Goal: Task Accomplishment & Management: Manage account settings

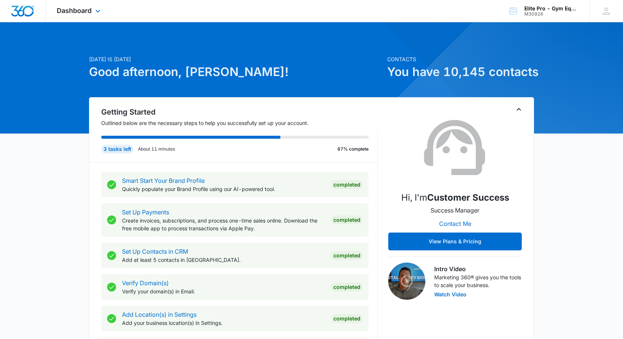
click at [77, 4] on div "Dashboard Apps Reputation Forms CRM Email Social Shop Payments POS Content Ads …" at bounding box center [80, 11] width 68 height 22
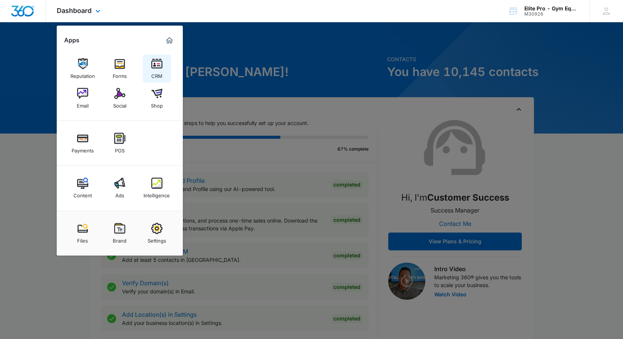
click at [157, 66] on img at bounding box center [156, 63] width 11 height 11
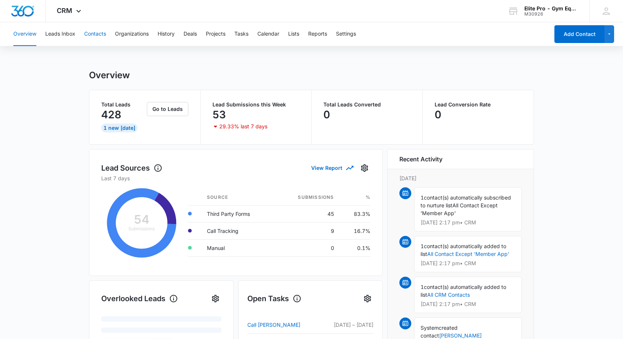
click at [99, 34] on button "Contacts" at bounding box center [95, 34] width 22 height 24
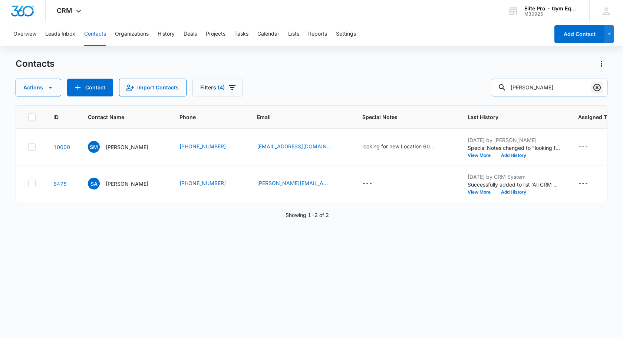
click at [597, 92] on button "Clear" at bounding box center [597, 88] width 12 height 12
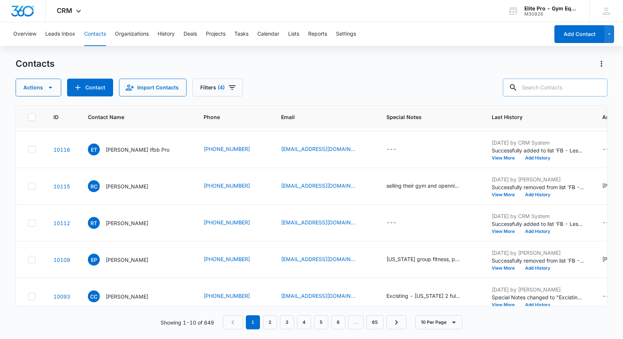
scroll to position [196, 0]
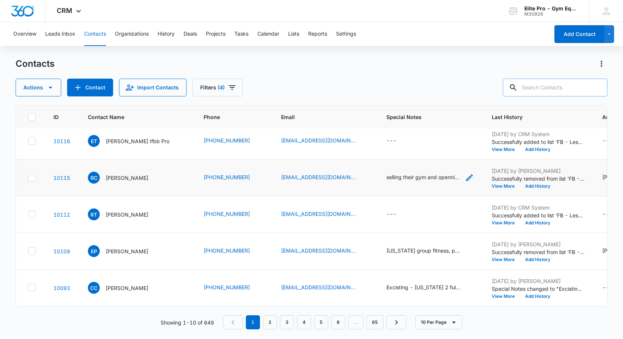
click at [428, 178] on div "selling their gym and openning a new one in another Town. currently looking for…" at bounding box center [423, 177] width 74 height 8
click at [419, 153] on button "Cancel" at bounding box center [430, 155] width 26 height 14
